Goal: Find specific page/section: Find specific page/section

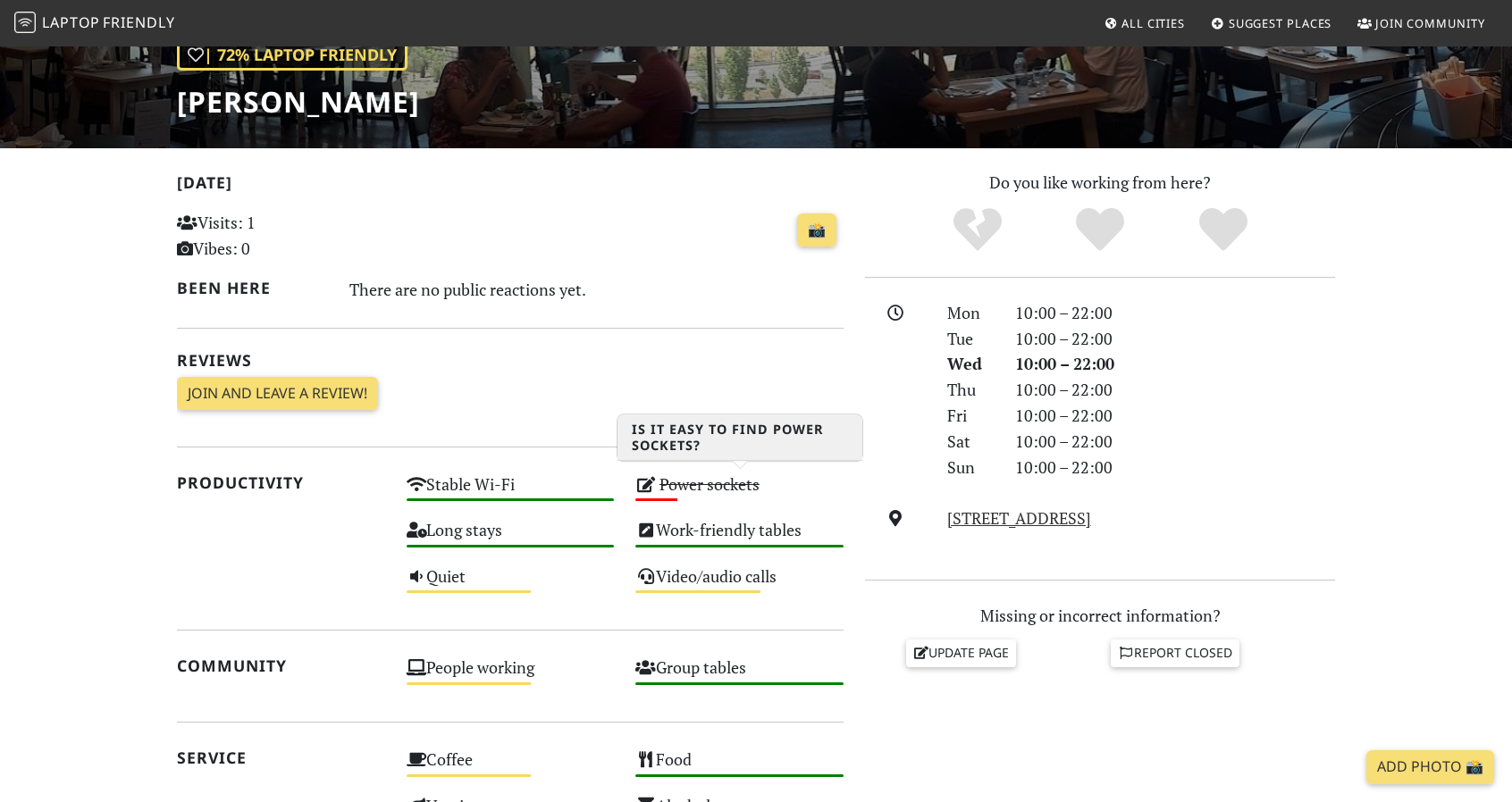
scroll to position [90, 0]
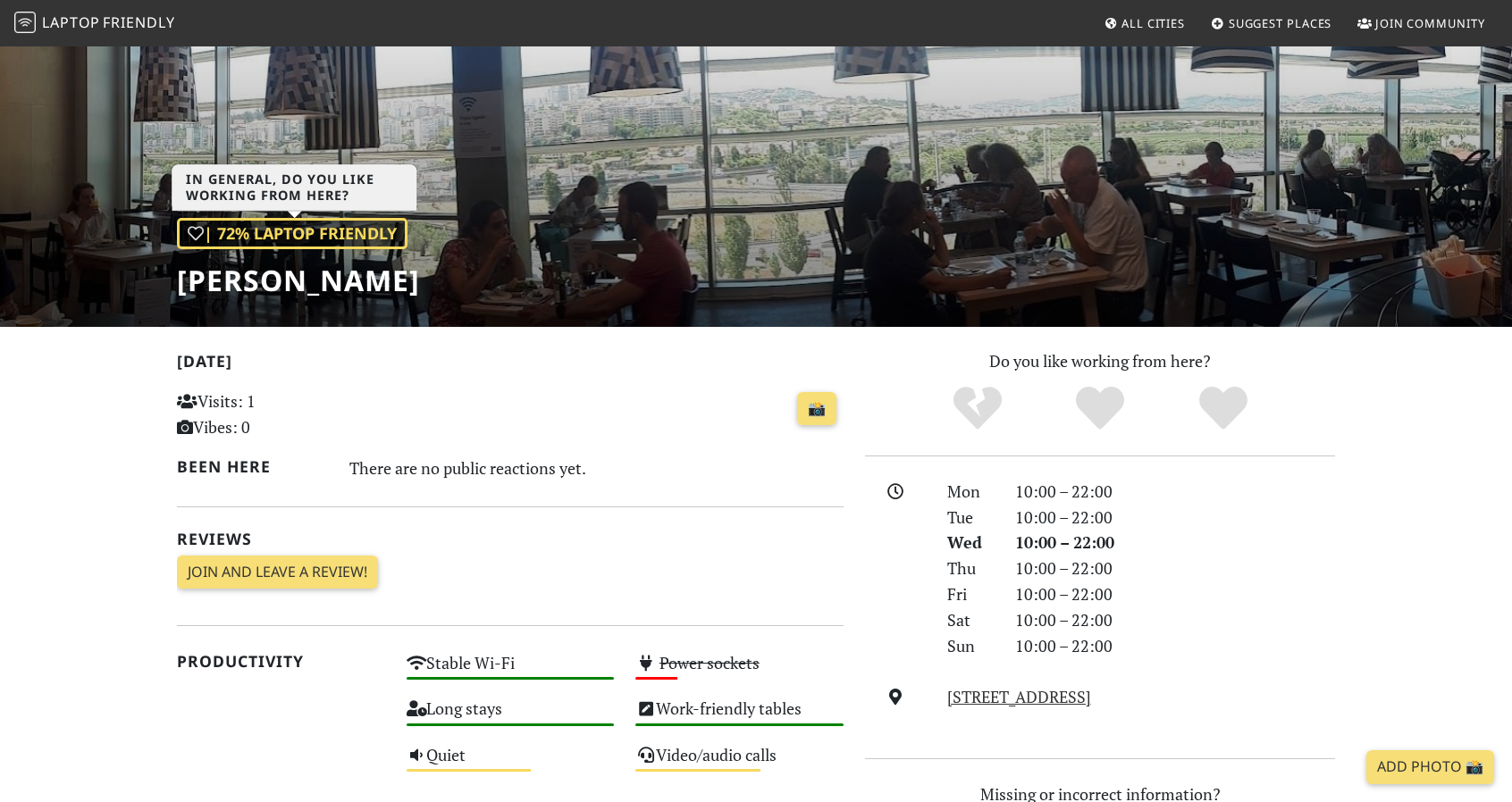
click at [333, 238] on div "| 72% Laptop Friendly" at bounding box center [292, 234] width 231 height 32
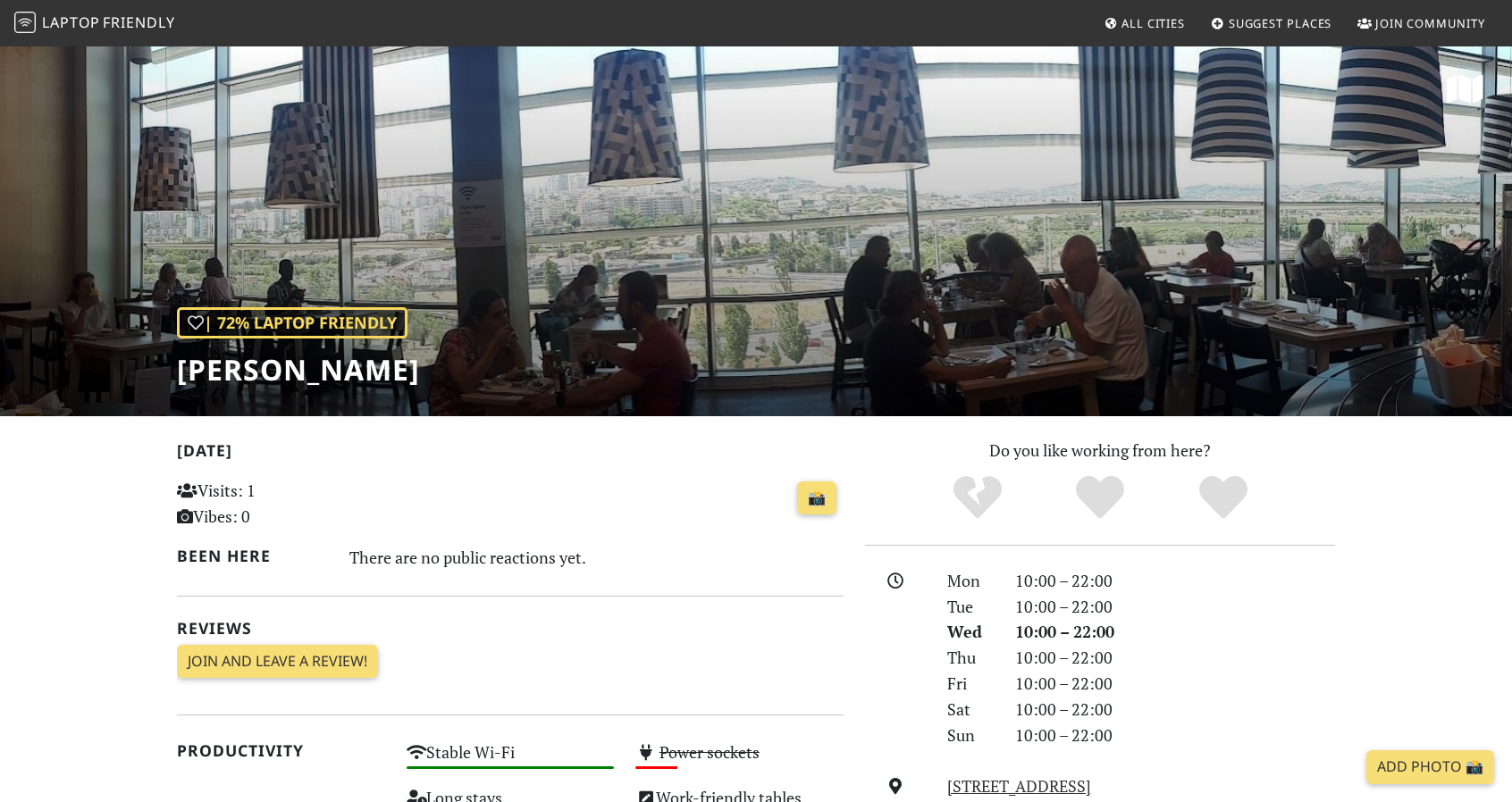
click at [1172, 25] on span "All Cities" at bounding box center [1153, 23] width 63 height 16
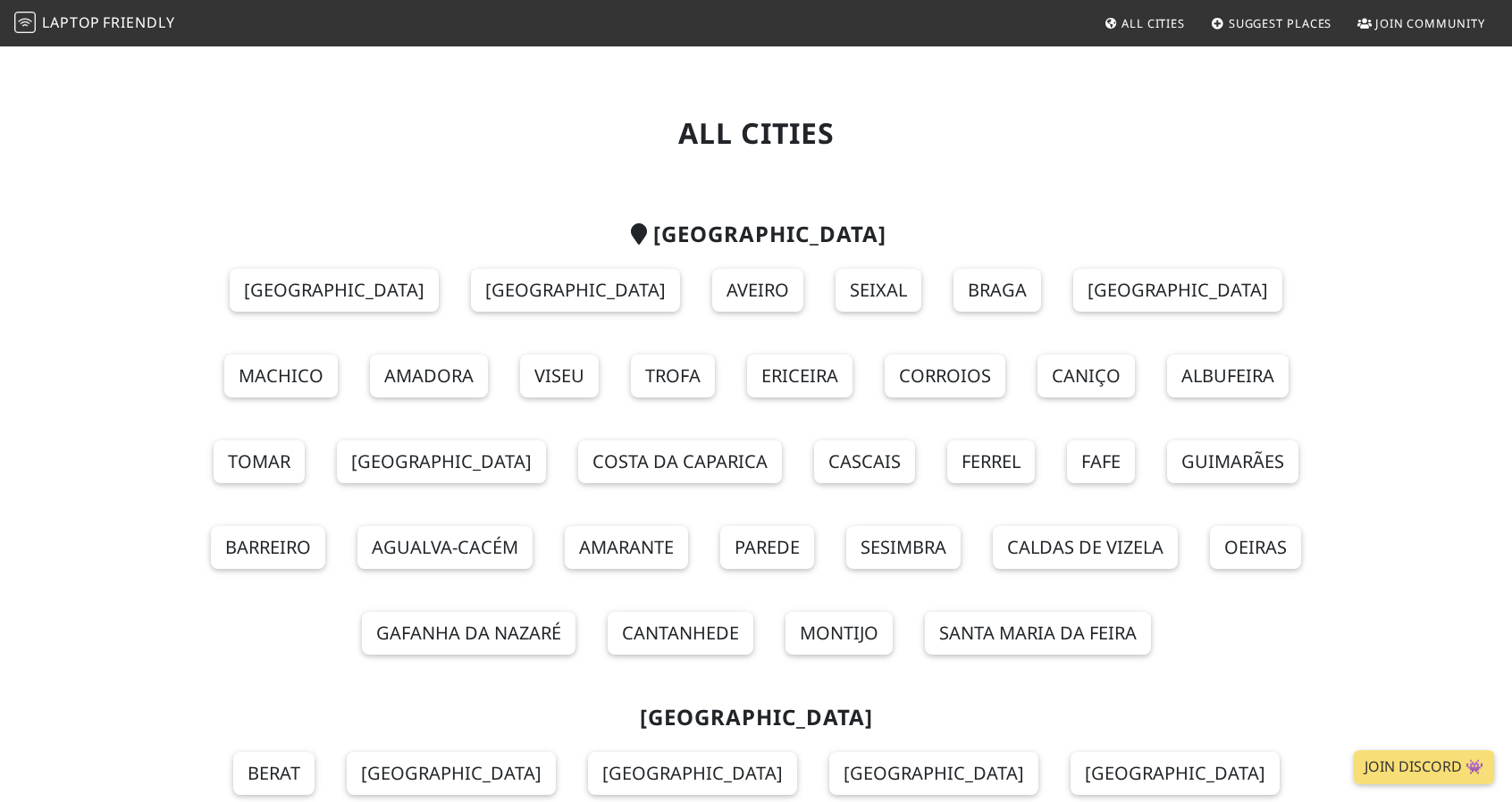
drag, startPoint x: 965, startPoint y: 554, endPoint x: 1352, endPoint y: 621, distance: 392.8
click at [269, 292] on link "[GEOGRAPHIC_DATA]" at bounding box center [335, 290] width 209 height 42
